Goal: Find specific page/section: Find specific page/section

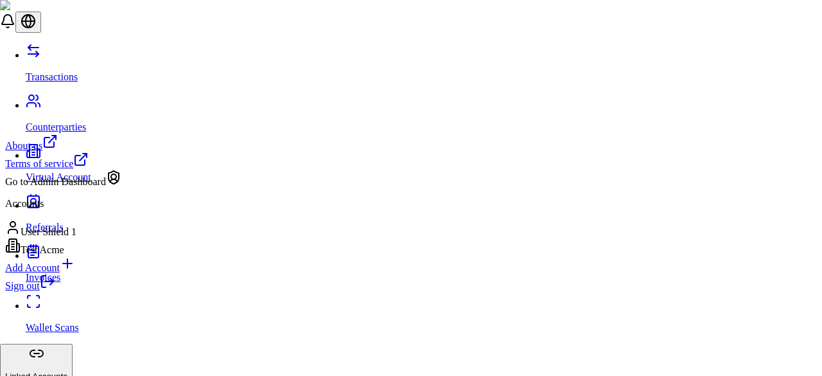
click at [90, 187] on div "Go to Admin Dashboard" at bounding box center [63, 178] width 116 height 18
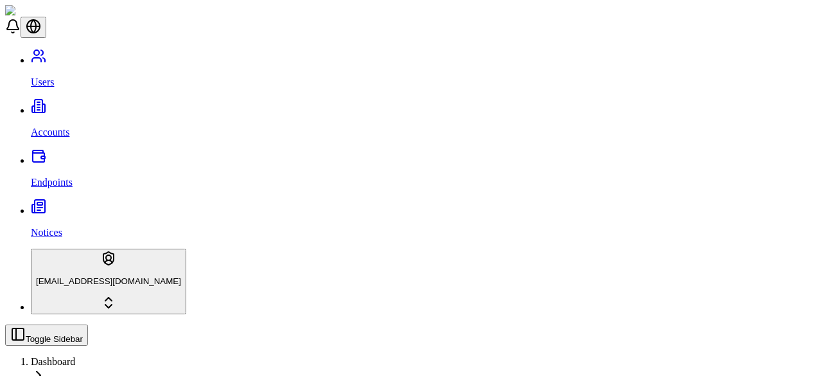
click at [72, 105] on link "Accounts" at bounding box center [424, 121] width 786 height 33
